Goal: Complete application form: Complete application form

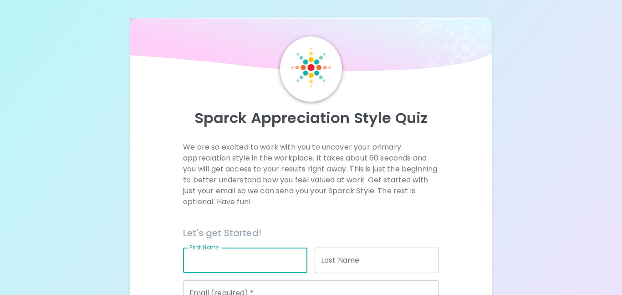
click at [213, 265] on input "First Name" at bounding box center [245, 260] width 124 height 26
type input "S"
type input "[PERSON_NAME]"
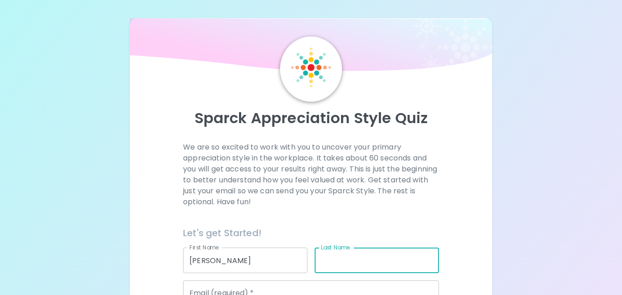
click at [347, 263] on div "Last Name Last Name" at bounding box center [377, 260] width 124 height 26
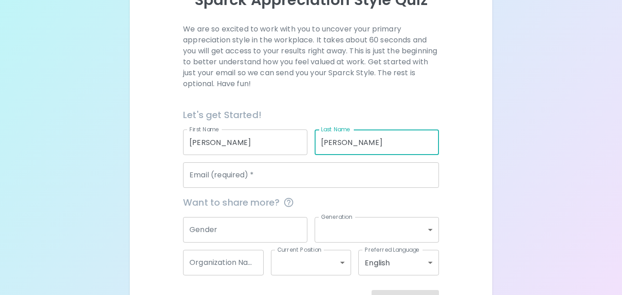
scroll to position [126, 0]
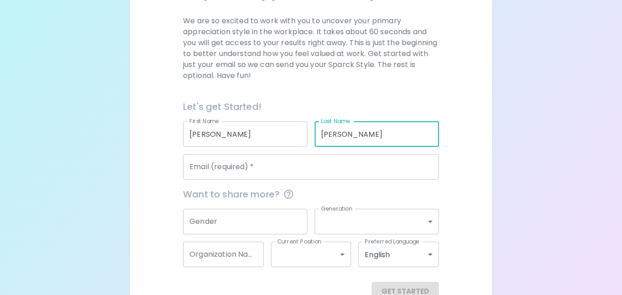
type input "[PERSON_NAME]"
click at [320, 165] on input "Email (required)   *" at bounding box center [311, 167] width 256 height 26
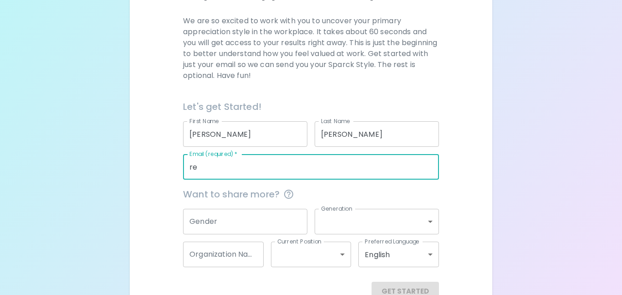
type input "r"
type input "[EMAIL_ADDRESS][DOMAIN_NAME]"
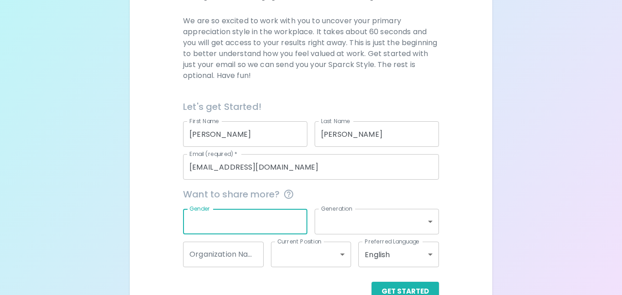
click at [273, 221] on input "Gender" at bounding box center [245, 222] width 124 height 26
type input "[DEMOGRAPHIC_DATA]"
click at [342, 225] on body "Sparck Appreciation Style Quiz We are so excited to work with you to uncover yo…" at bounding box center [311, 96] width 622 height 445
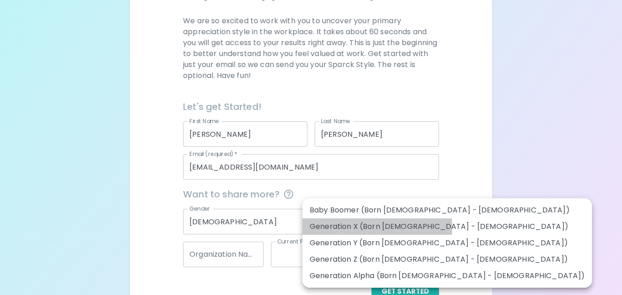
click at [348, 227] on li "Generation X (Born [DEMOGRAPHIC_DATA] - [DEMOGRAPHIC_DATA])" at bounding box center [447, 226] width 290 height 16
type input "generation_x"
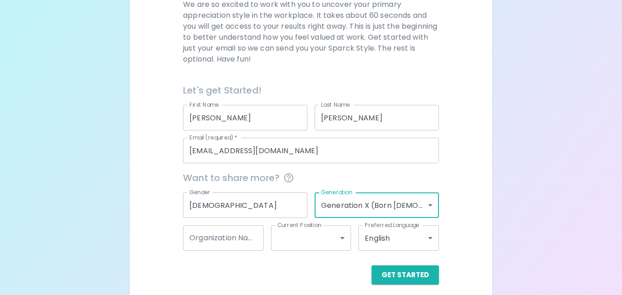
scroll to position [150, 0]
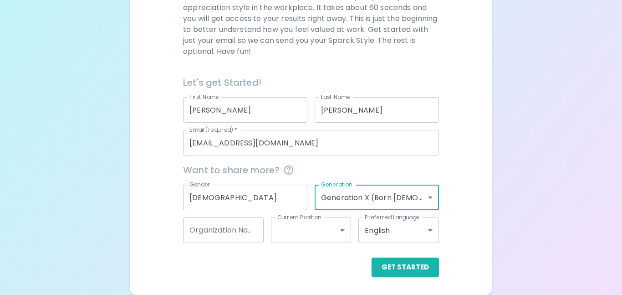
click at [251, 232] on input "Organization Name" at bounding box center [223, 230] width 81 height 26
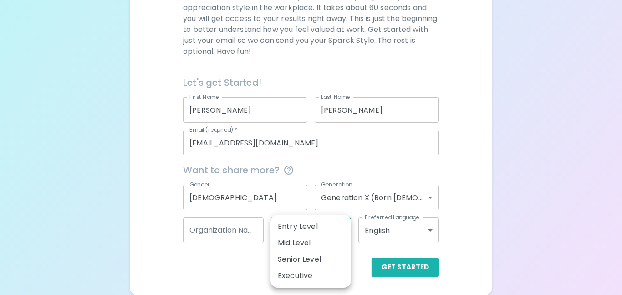
click at [342, 236] on body "Sparck Appreciation Style Quiz We are so excited to work with you to uncover yo…" at bounding box center [311, 72] width 622 height 445
click at [355, 255] on div at bounding box center [311, 147] width 622 height 295
click at [343, 234] on body "Sparck Appreciation Style Quiz We are so excited to work with you to uncover yo…" at bounding box center [311, 72] width 622 height 445
click at [348, 250] on li "Mid Level" at bounding box center [311, 243] width 81 height 16
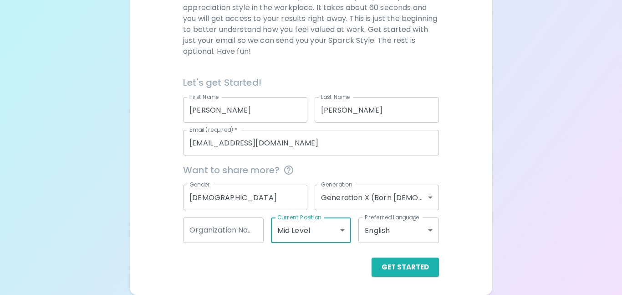
click at [328, 230] on body "Sparck Appreciation Style Quiz We are so excited to work with you to uncover yo…" at bounding box center [311, 72] width 622 height 445
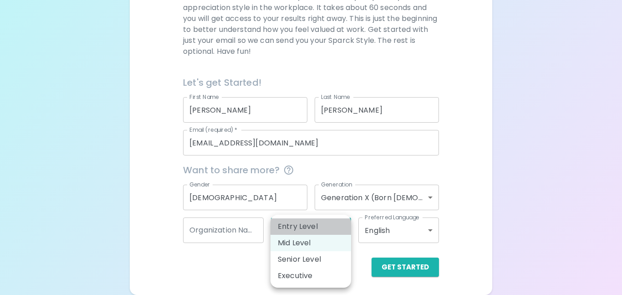
click at [325, 229] on li "Entry Level" at bounding box center [311, 226] width 81 height 16
type input "entry_level"
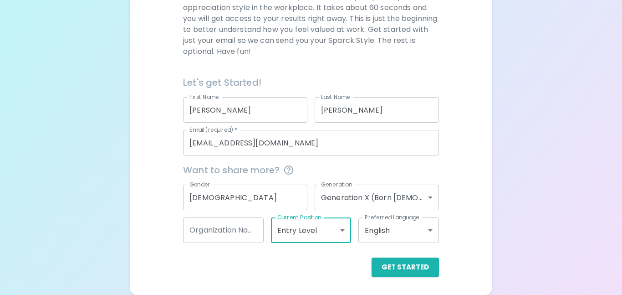
click at [244, 227] on input "Organization Name" at bounding box center [223, 230] width 81 height 26
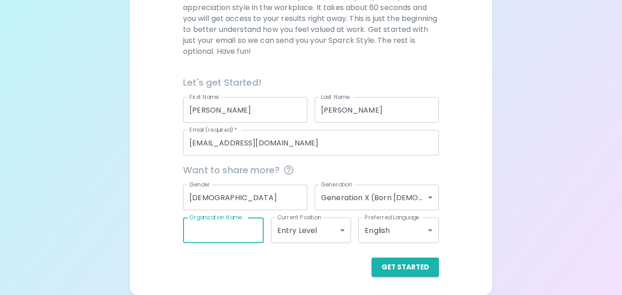
click at [244, 227] on input "Organization Name" at bounding box center [223, 230] width 81 height 26
type input "Chicago Public Schools"
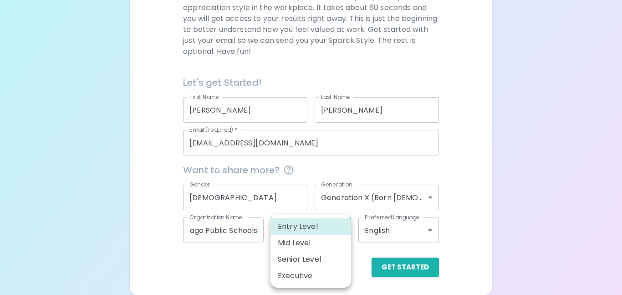
click at [344, 230] on body "Sparck Appreciation Style Quiz We are so excited to work with you to uncover yo…" at bounding box center [311, 72] width 622 height 445
click at [338, 228] on li "Entry Level" at bounding box center [311, 226] width 81 height 16
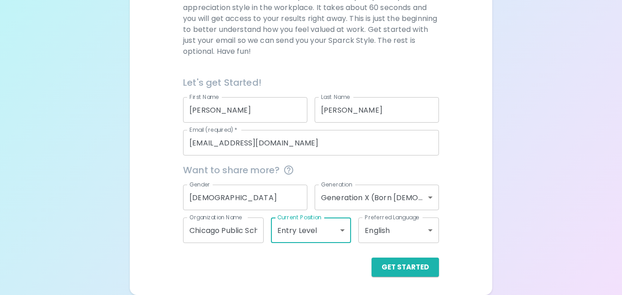
click at [433, 199] on body "Sparck Appreciation Style Quiz We are so excited to work with you to uncover yo…" at bounding box center [311, 72] width 622 height 445
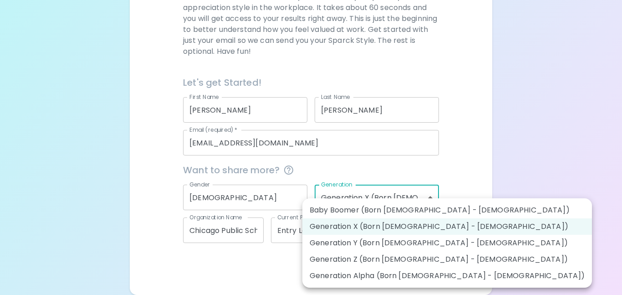
click at [393, 227] on li "Generation X (Born [DEMOGRAPHIC_DATA] - [DEMOGRAPHIC_DATA])" at bounding box center [447, 226] width 290 height 16
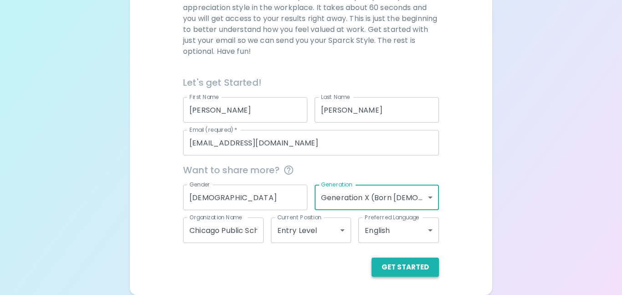
click at [413, 271] on button "Get Started" at bounding box center [405, 266] width 67 height 19
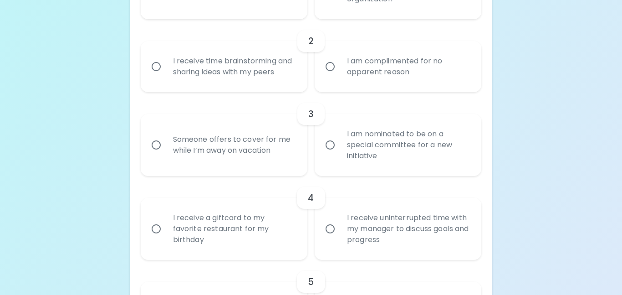
scroll to position [298, 0]
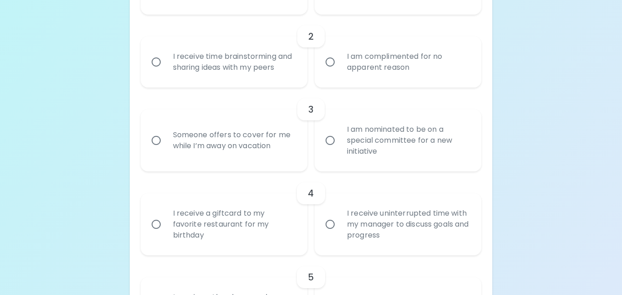
click at [150, 227] on input "I receive a giftcard to my favorite restaurant for my birthday" at bounding box center [156, 224] width 19 height 19
radio input "true"
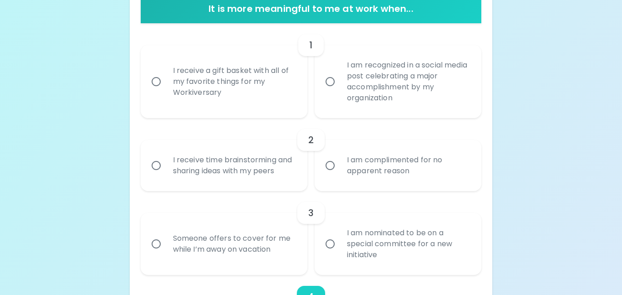
scroll to position [0, 0]
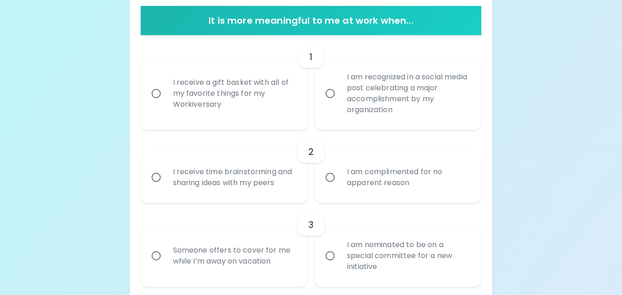
scroll to position [159, 0]
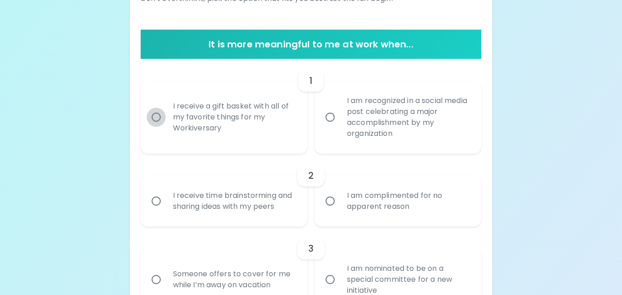
click at [153, 121] on input "I receive a gift basket with all of my favorite things for my Workiversary" at bounding box center [156, 116] width 19 height 19
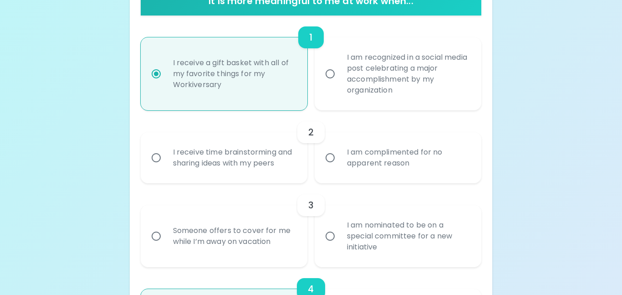
scroll to position [232, 0]
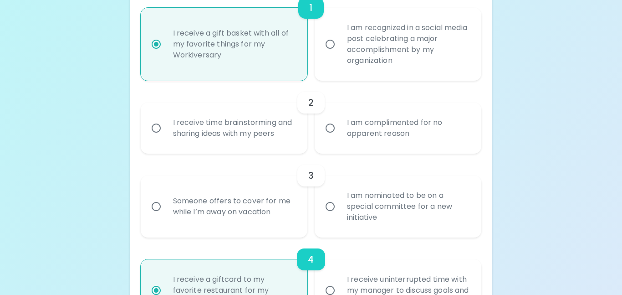
radio input "true"
click at [329, 129] on input "I am complimented for no apparent reason" at bounding box center [330, 127] width 19 height 19
radio input "false"
radio input "true"
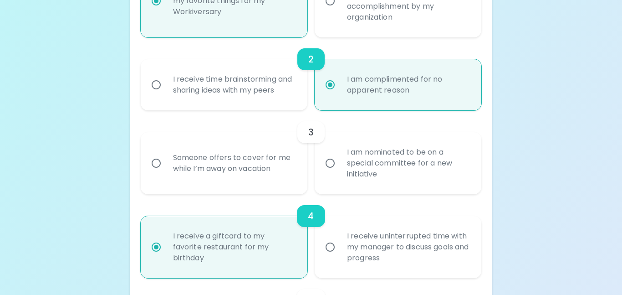
scroll to position [305, 0]
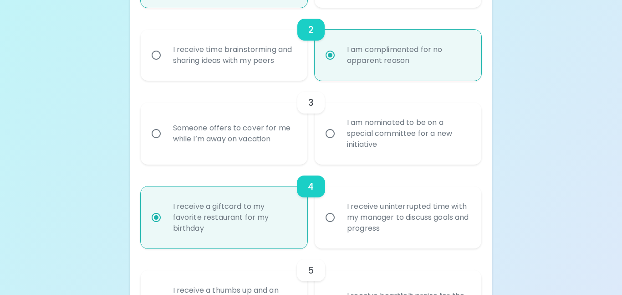
radio input "true"
click at [331, 132] on input "I am nominated to be on a special committee for a new initiative" at bounding box center [330, 133] width 19 height 19
radio input "false"
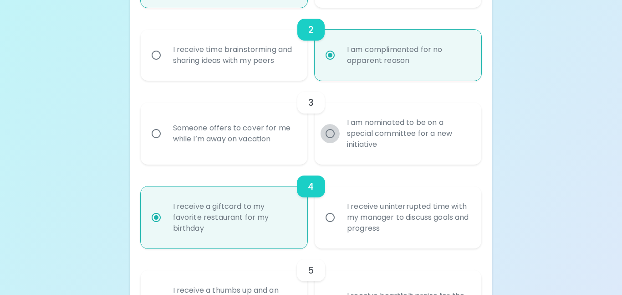
radio input "true"
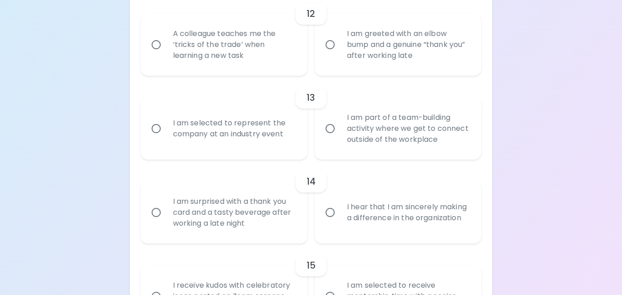
scroll to position [1225, 0]
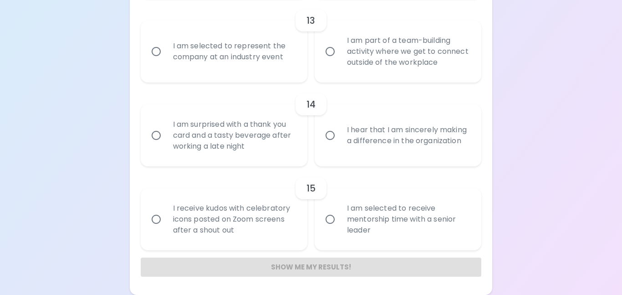
radio input "true"
click at [158, 218] on input "I receive kudos with celebratory icons posted on Zoom screens after a shout out" at bounding box center [156, 219] width 19 height 19
radio input "false"
radio input "true"
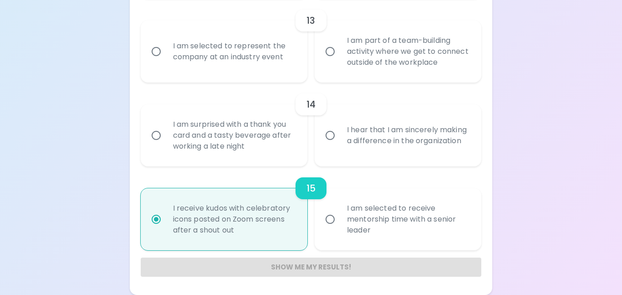
radio input "true"
click at [162, 135] on input "I am surprised with a thank you card and a tasty beverage after working a late …" at bounding box center [156, 135] width 19 height 19
radio input "false"
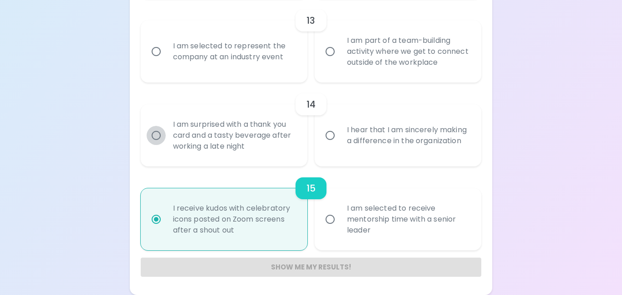
radio input "false"
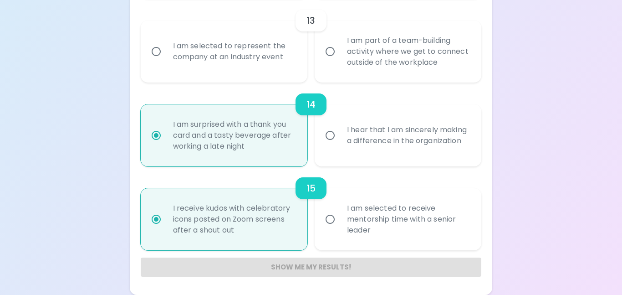
radio input "true"
click at [331, 55] on input "I am part of a team-building activity where we get to connect outside of the wo…" at bounding box center [330, 51] width 19 height 19
radio input "false"
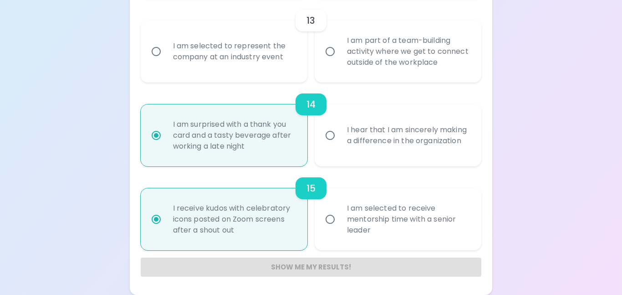
radio input "false"
radio input "true"
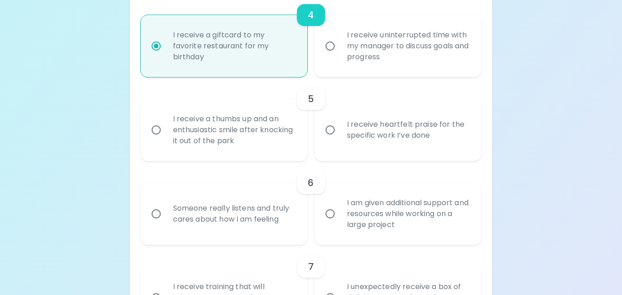
scroll to position [474, 0]
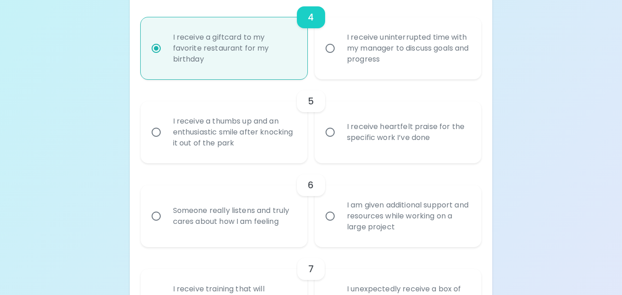
radio input "true"
click at [159, 132] on input "I receive a thumbs up and an enthusiastic smile after knocking it out of the pa…" at bounding box center [156, 132] width 19 height 19
radio input "false"
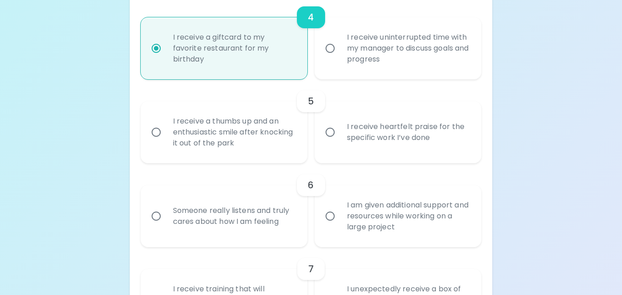
radio input "false"
radio input "true"
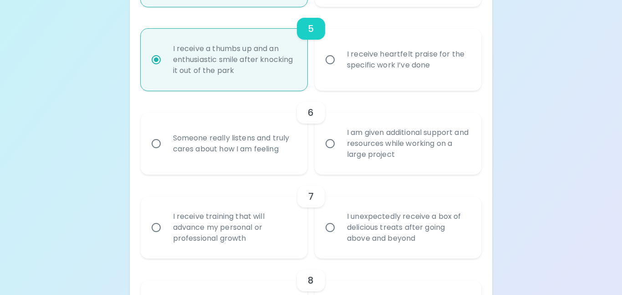
scroll to position [547, 0]
radio input "true"
click at [152, 148] on input "Someone really listens and truly cares about how I am feeling" at bounding box center [156, 142] width 19 height 19
radio input "false"
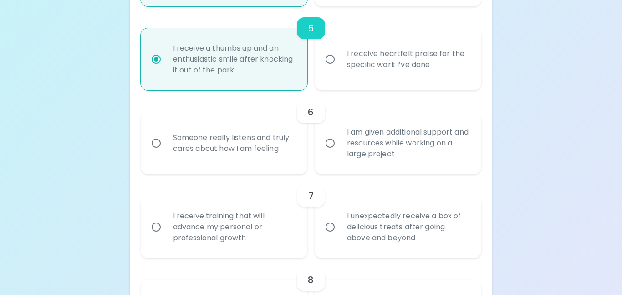
radio input "false"
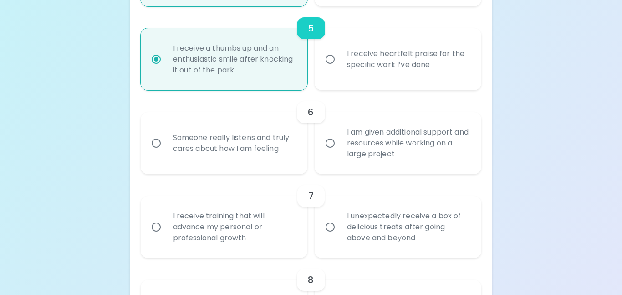
radio input "true"
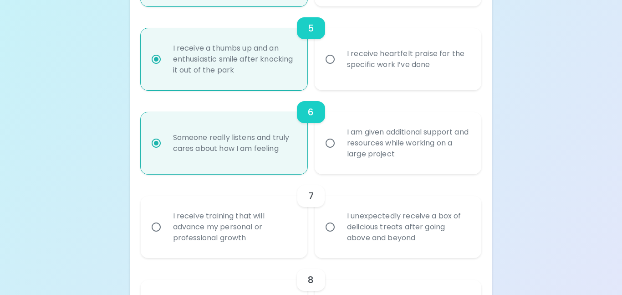
scroll to position [620, 0]
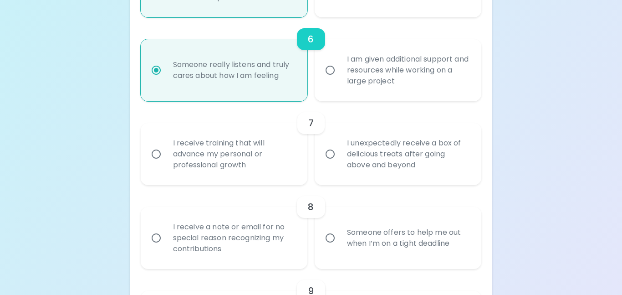
radio input "true"
click at [326, 150] on input "I unexpectedly receive a box of delicious treats after going above and beyond" at bounding box center [330, 153] width 19 height 19
radio input "false"
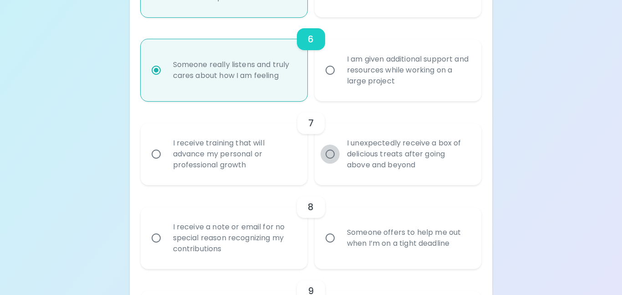
radio input "false"
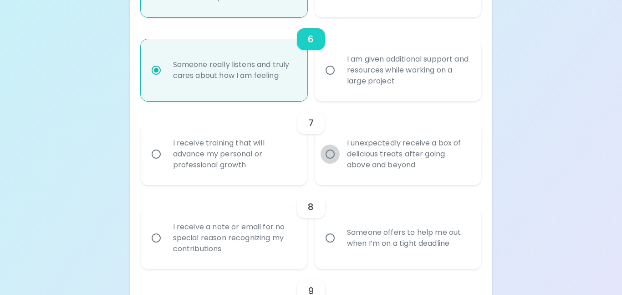
radio input "true"
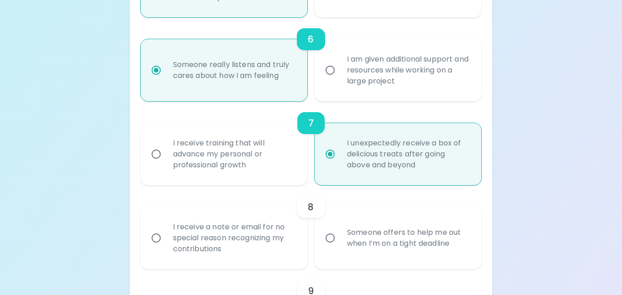
scroll to position [693, 0]
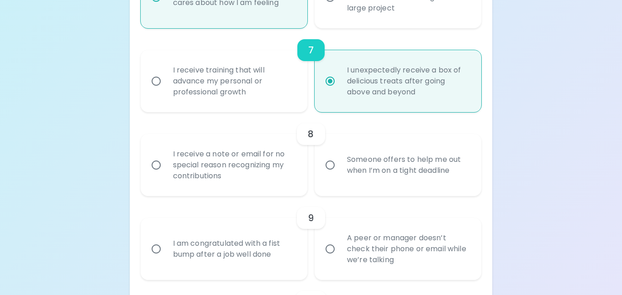
radio input "true"
click at [155, 164] on input "I receive a note or email for no special reason recognizing my contributions" at bounding box center [156, 164] width 19 height 19
radio input "false"
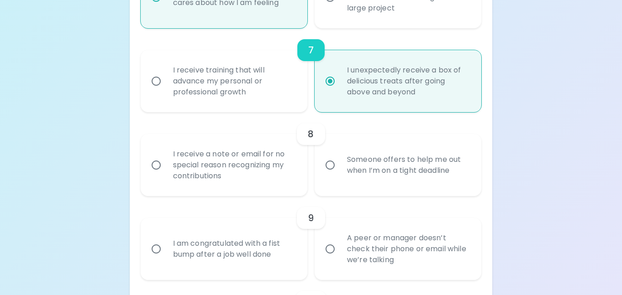
radio input "false"
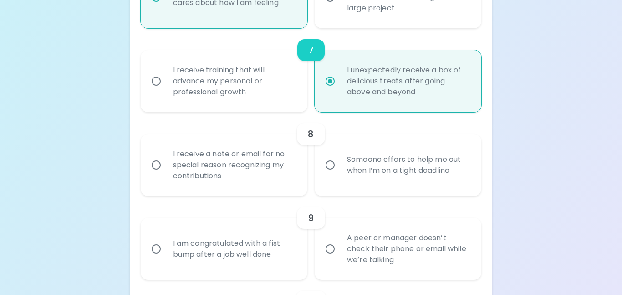
radio input "false"
radio input "true"
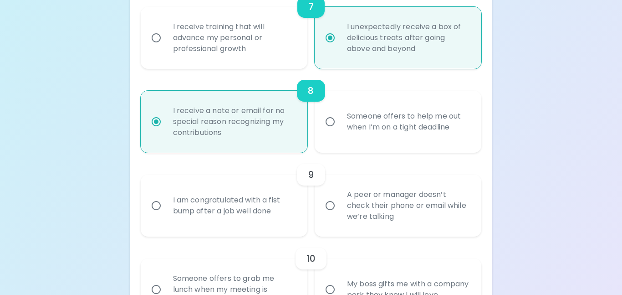
scroll to position [766, 0]
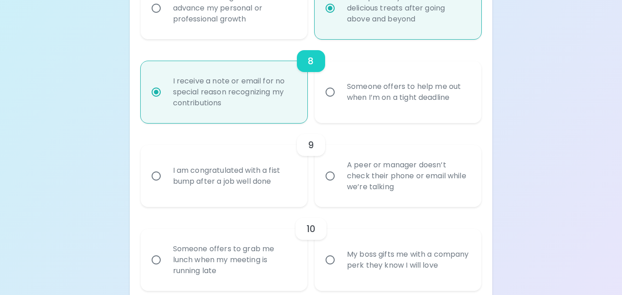
radio input "true"
click at [158, 177] on input "I am congratulated with a fist bump after a job well done" at bounding box center [156, 175] width 19 height 19
radio input "false"
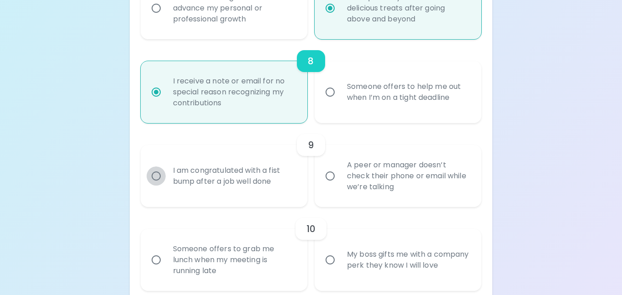
radio input "false"
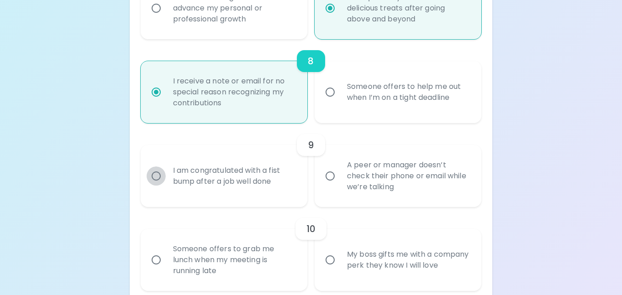
radio input "false"
radio input "true"
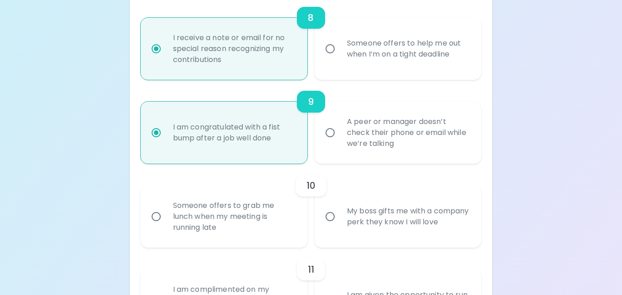
scroll to position [838, 0]
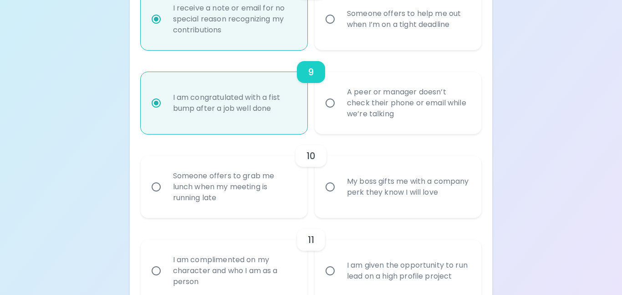
radio input "true"
click at [332, 184] on input "My boss gifts me with a company perk they know I will love" at bounding box center [330, 186] width 19 height 19
radio input "false"
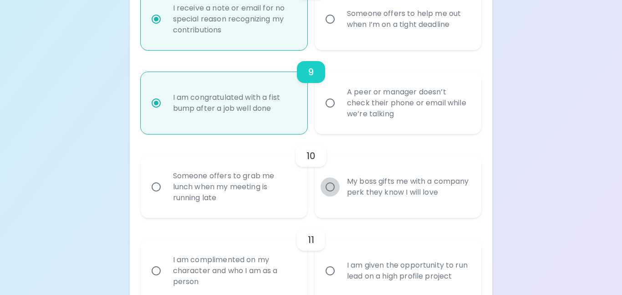
radio input "false"
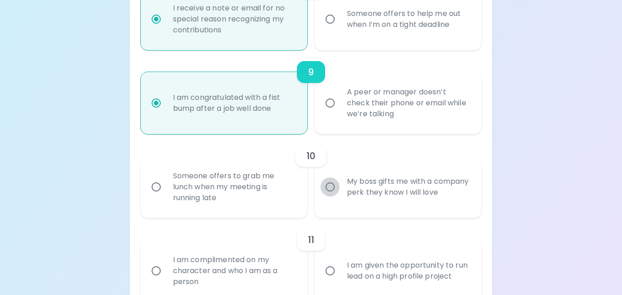
radio input "false"
radio input "true"
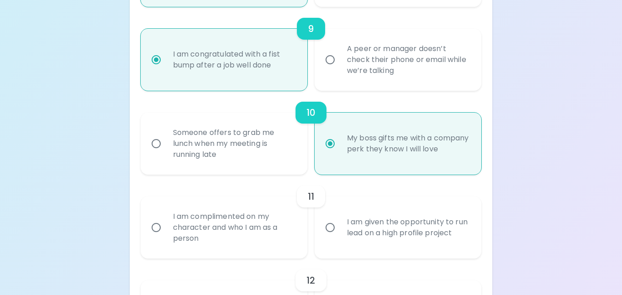
scroll to position [911, 0]
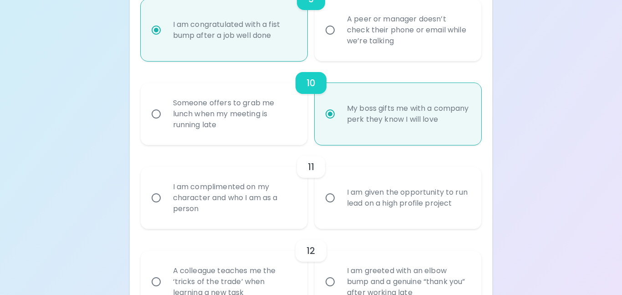
radio input "true"
click at [157, 197] on input "I am complimented on my character and who I am as a person" at bounding box center [156, 197] width 19 height 19
radio input "false"
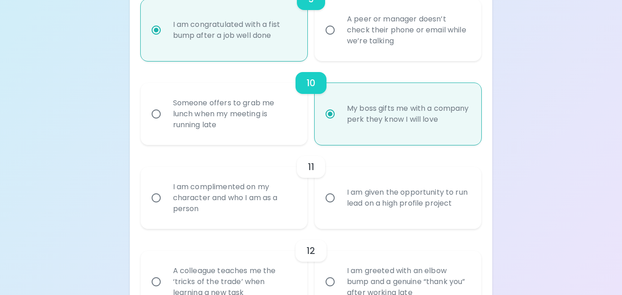
radio input "false"
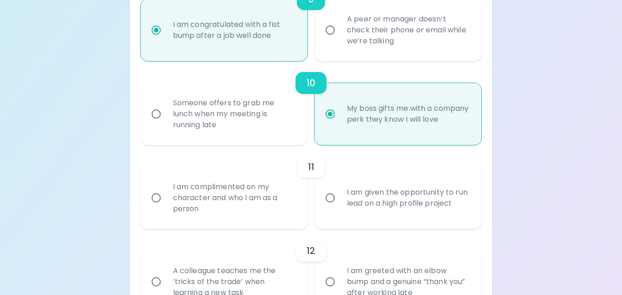
radio input "false"
radio input "true"
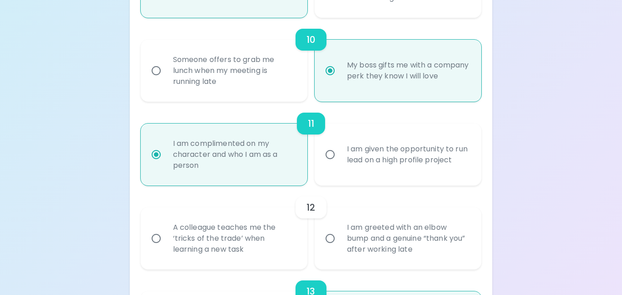
scroll to position [984, 0]
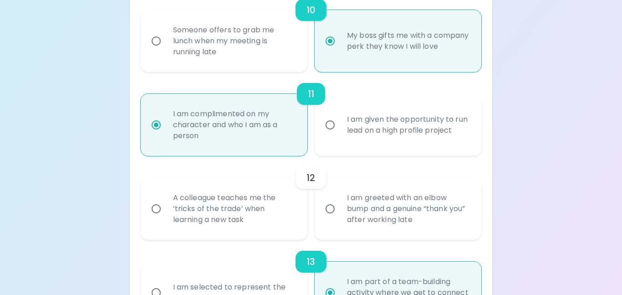
radio input "true"
click at [333, 210] on input "I am greeted with an elbow bump and a genuine “thank you” after working late" at bounding box center [330, 208] width 19 height 19
radio input "false"
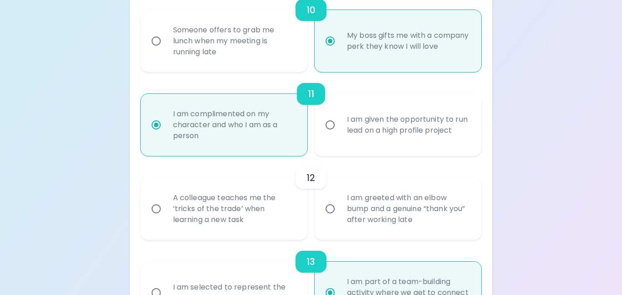
radio input "false"
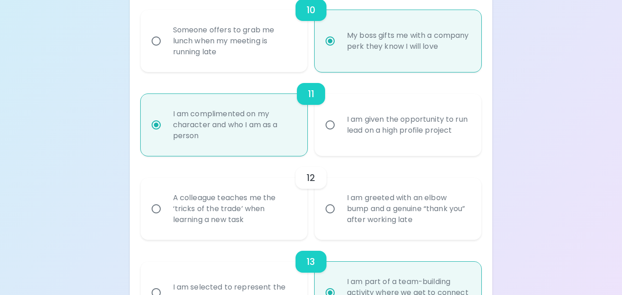
radio input "false"
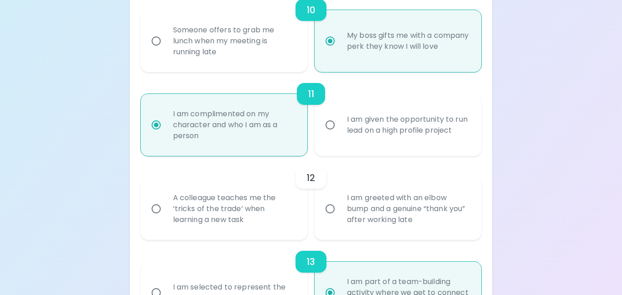
radio input "true"
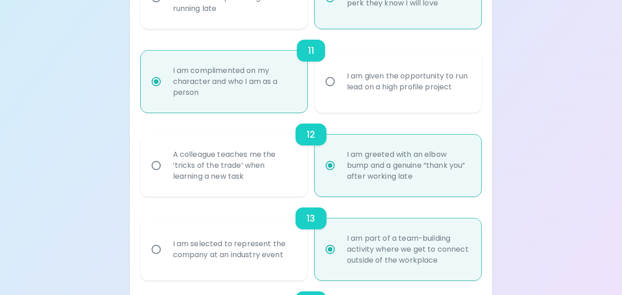
scroll to position [1057, 0]
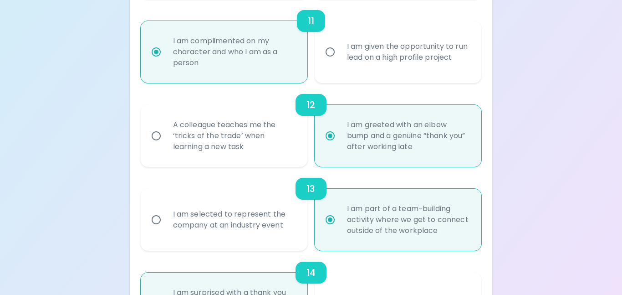
radio input "true"
drag, startPoint x: 603, startPoint y: 219, endPoint x: 610, endPoint y: 215, distance: 8.2
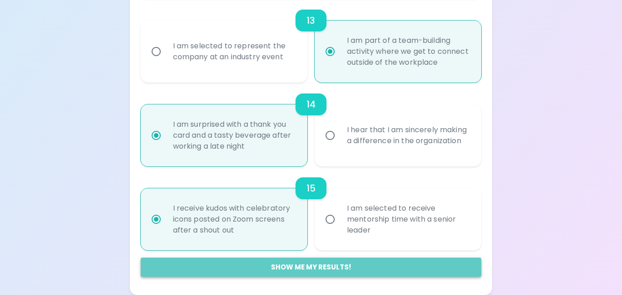
click at [415, 263] on button "Show me my results!" at bounding box center [311, 266] width 341 height 19
radio input "false"
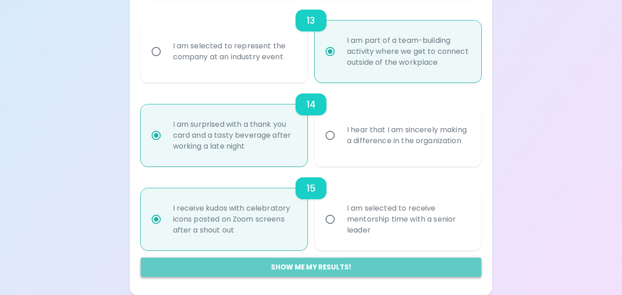
radio input "false"
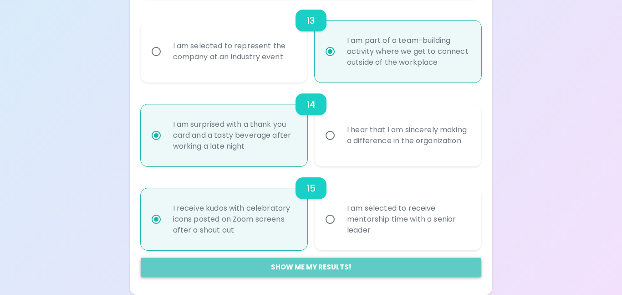
radio input "false"
radio input "true"
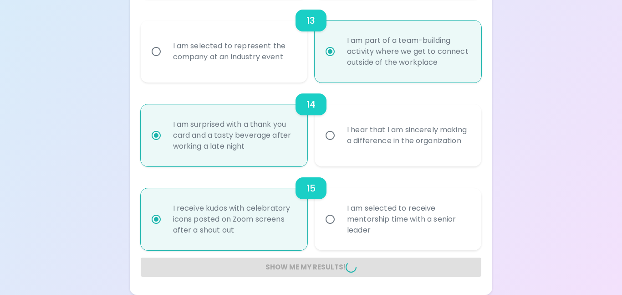
radio input "false"
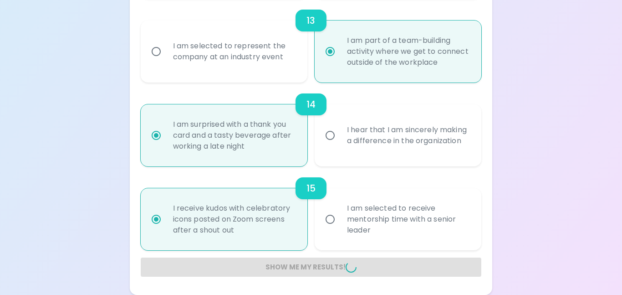
radio input "false"
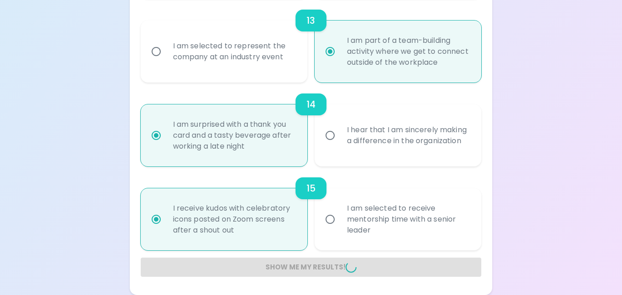
radio input "false"
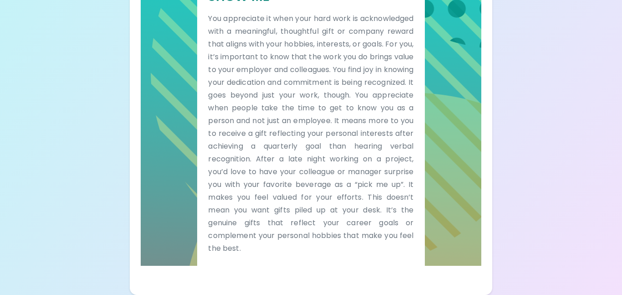
scroll to position [0, 0]
